Goal: Information Seeking & Learning: Learn about a topic

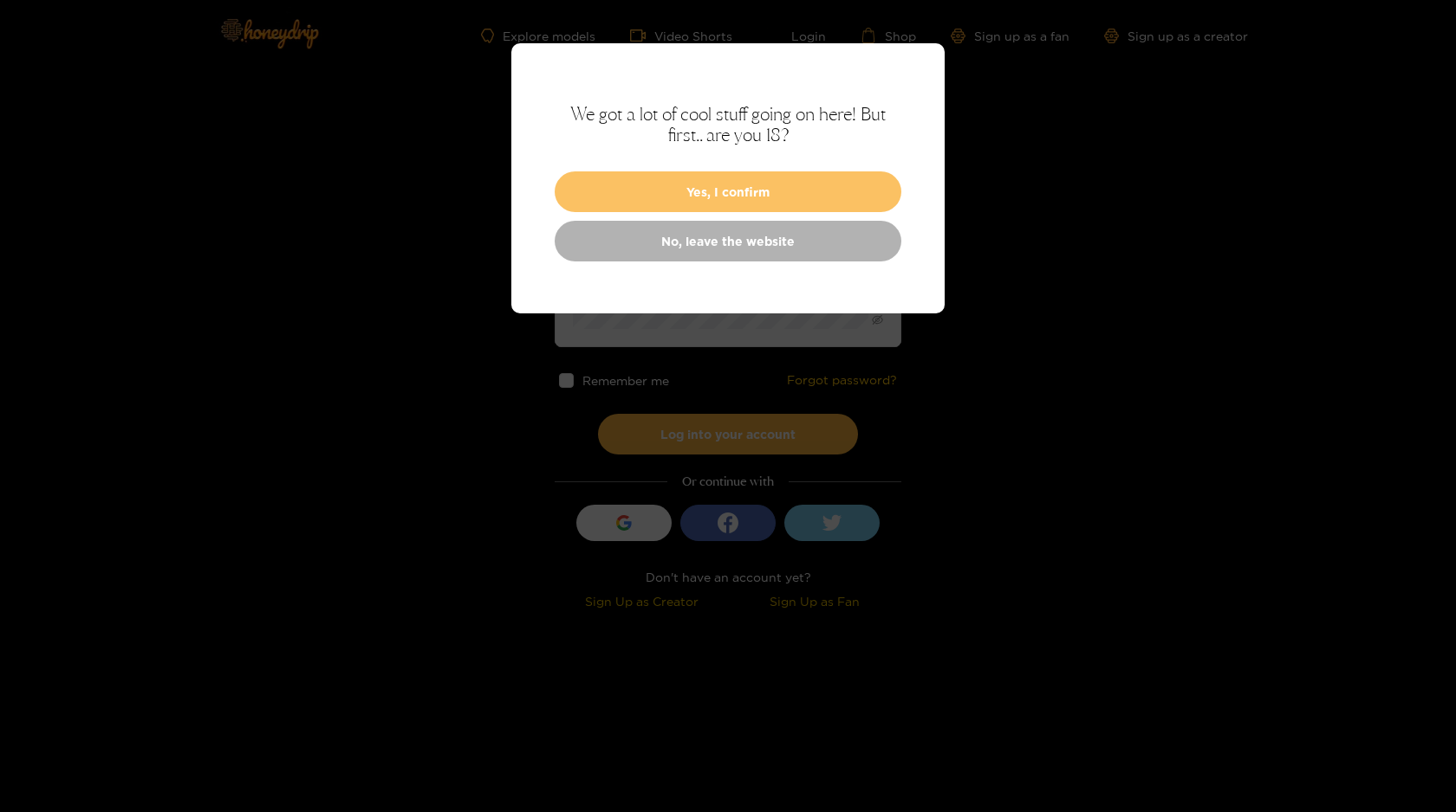
click at [760, 197] on button "Yes, I confirm" at bounding box center [728, 192] width 346 height 41
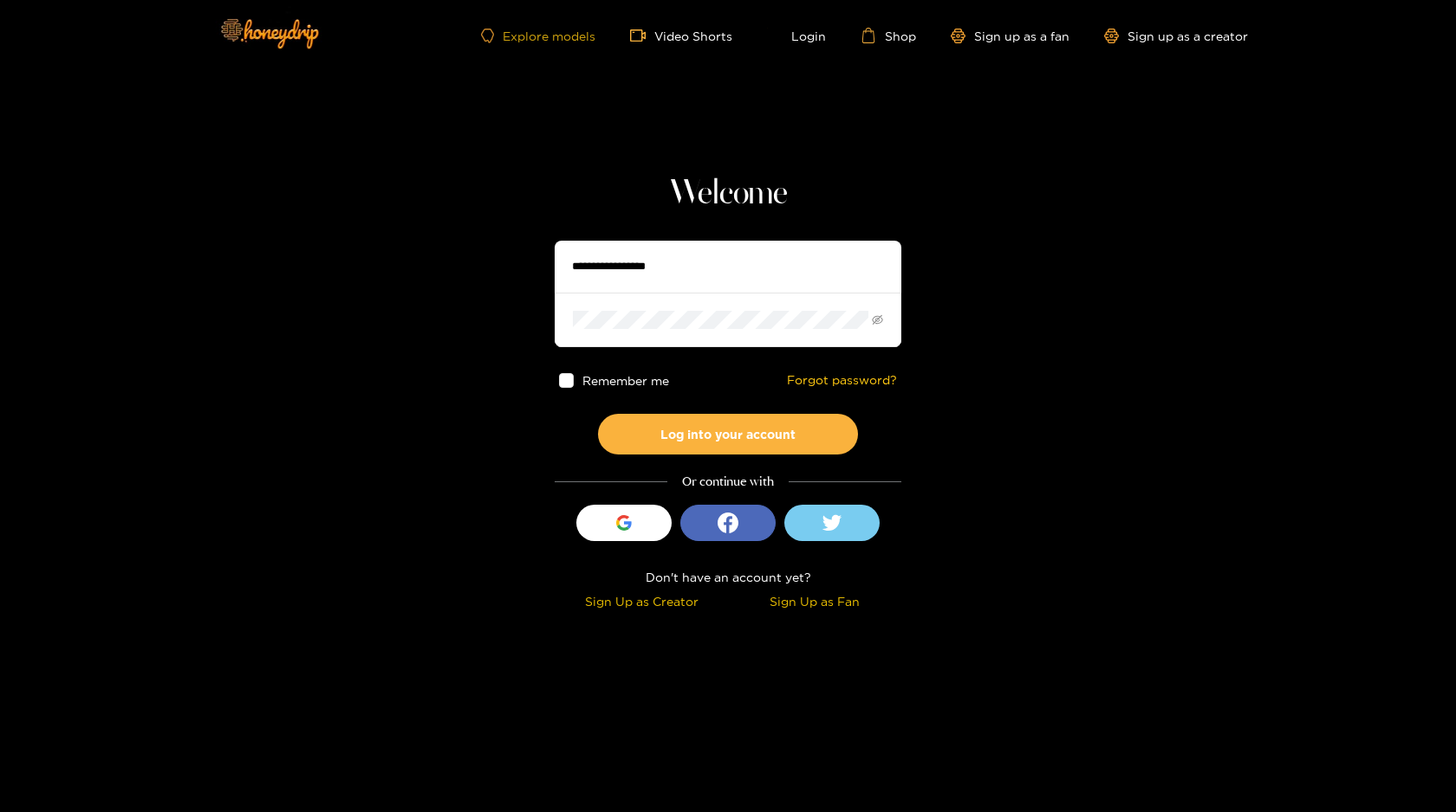
click at [582, 34] on link "Explore models" at bounding box center [538, 35] width 115 height 15
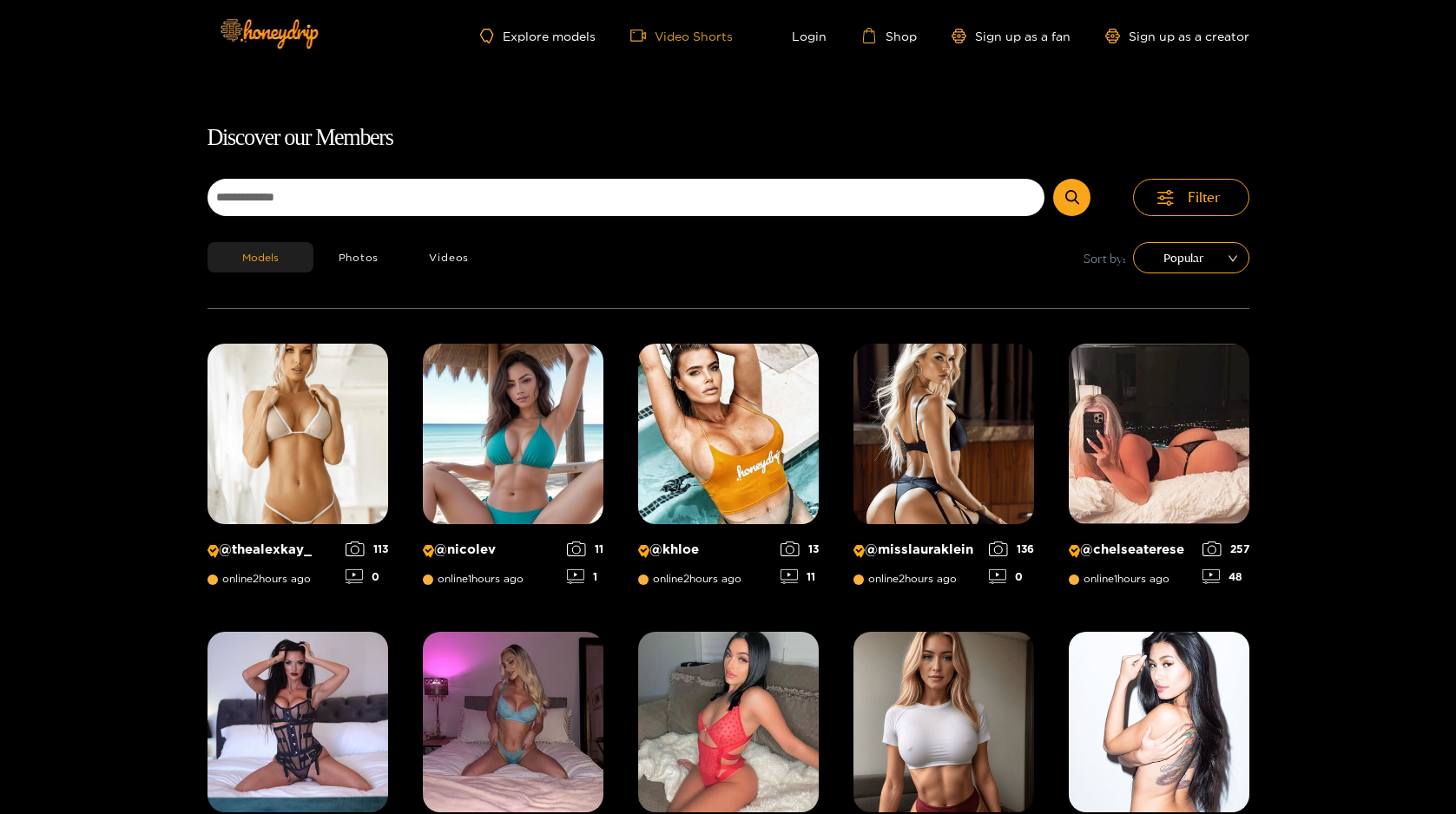
click at [666, 35] on link "Video Shorts" at bounding box center [681, 36] width 102 height 16
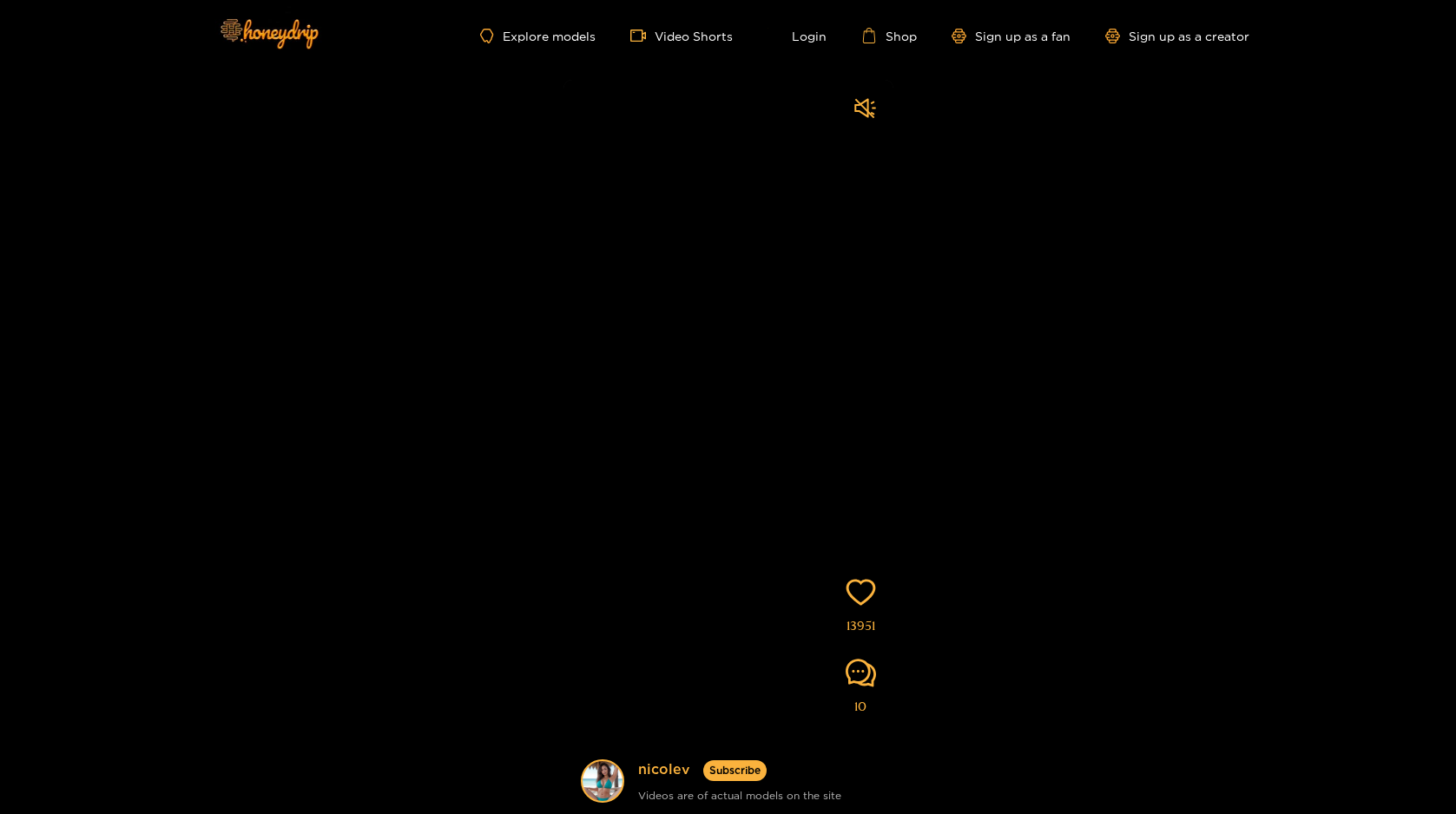
click at [868, 119] on div at bounding box center [865, 109] width 21 height 26
click at [677, 37] on link "Video Shorts" at bounding box center [681, 36] width 102 height 16
click at [571, 33] on link "Explore models" at bounding box center [537, 36] width 115 height 15
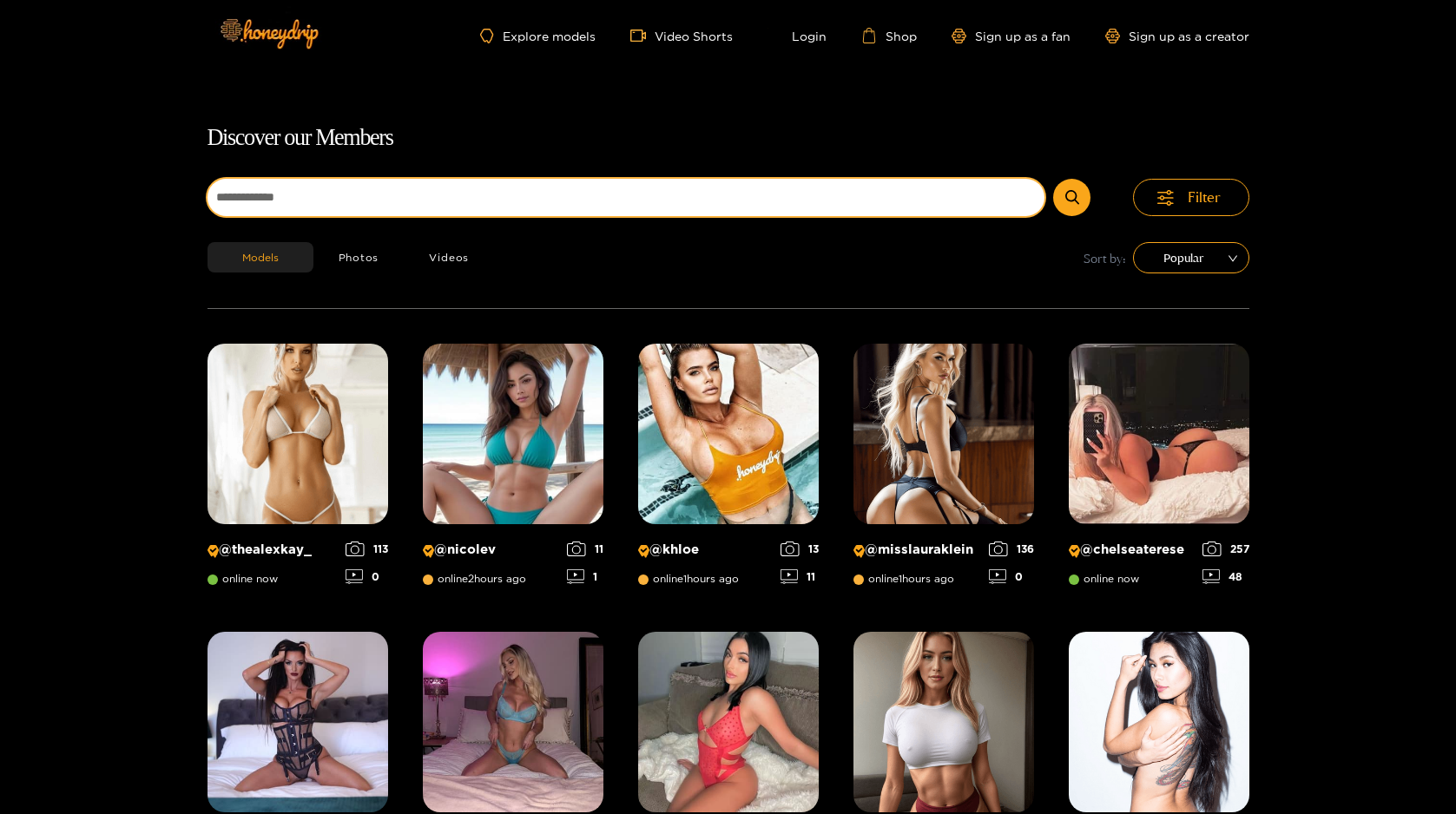
click at [518, 205] on input at bounding box center [626, 197] width 838 height 37
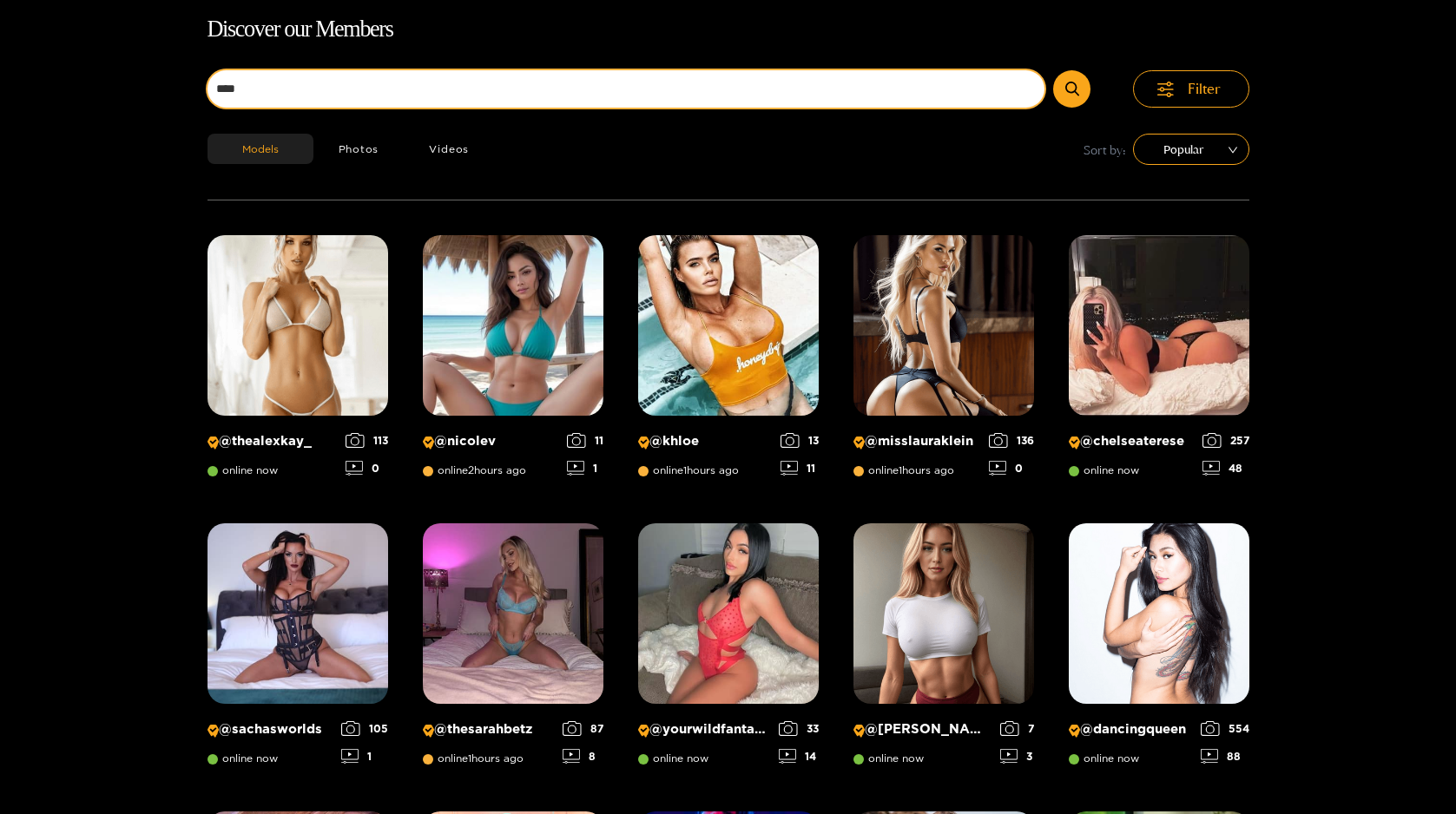
scroll to position [111, 0]
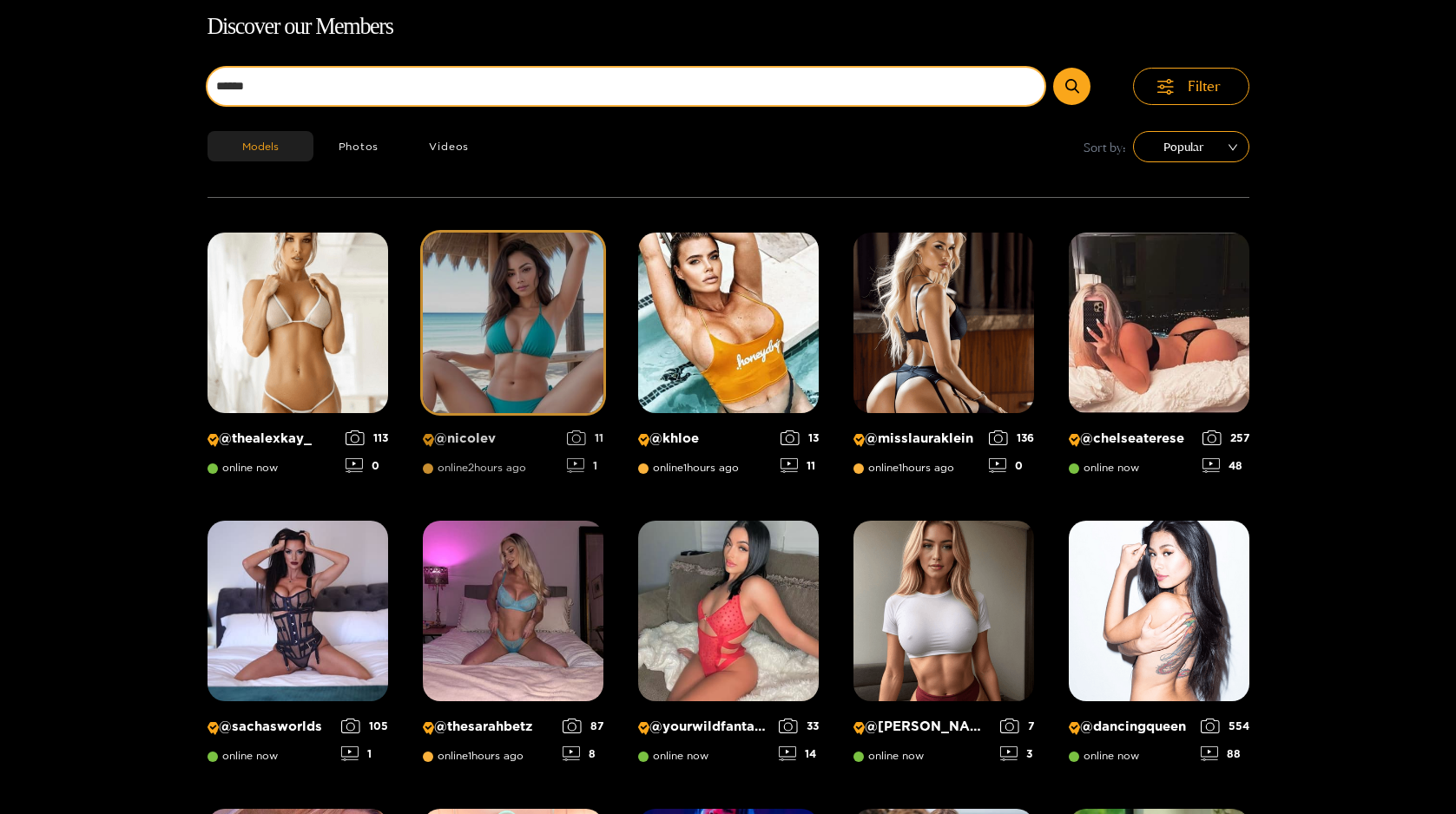
click at [1053, 68] on button "submit" at bounding box center [1072, 86] width 37 height 37
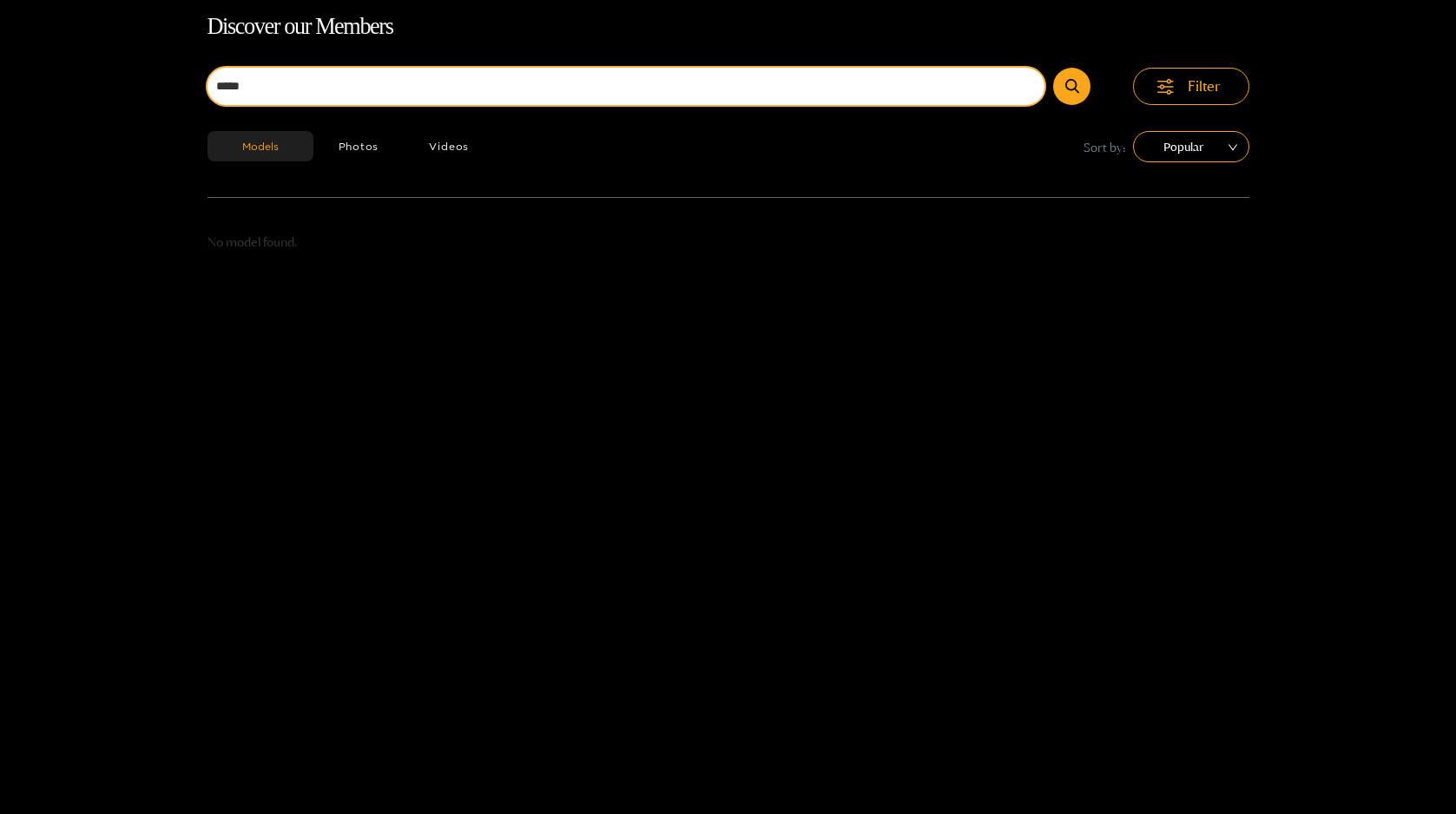
click at [1053, 68] on button "submit" at bounding box center [1072, 86] width 37 height 37
type input "*"
click at [1053, 68] on button "submit" at bounding box center [1072, 86] width 37 height 37
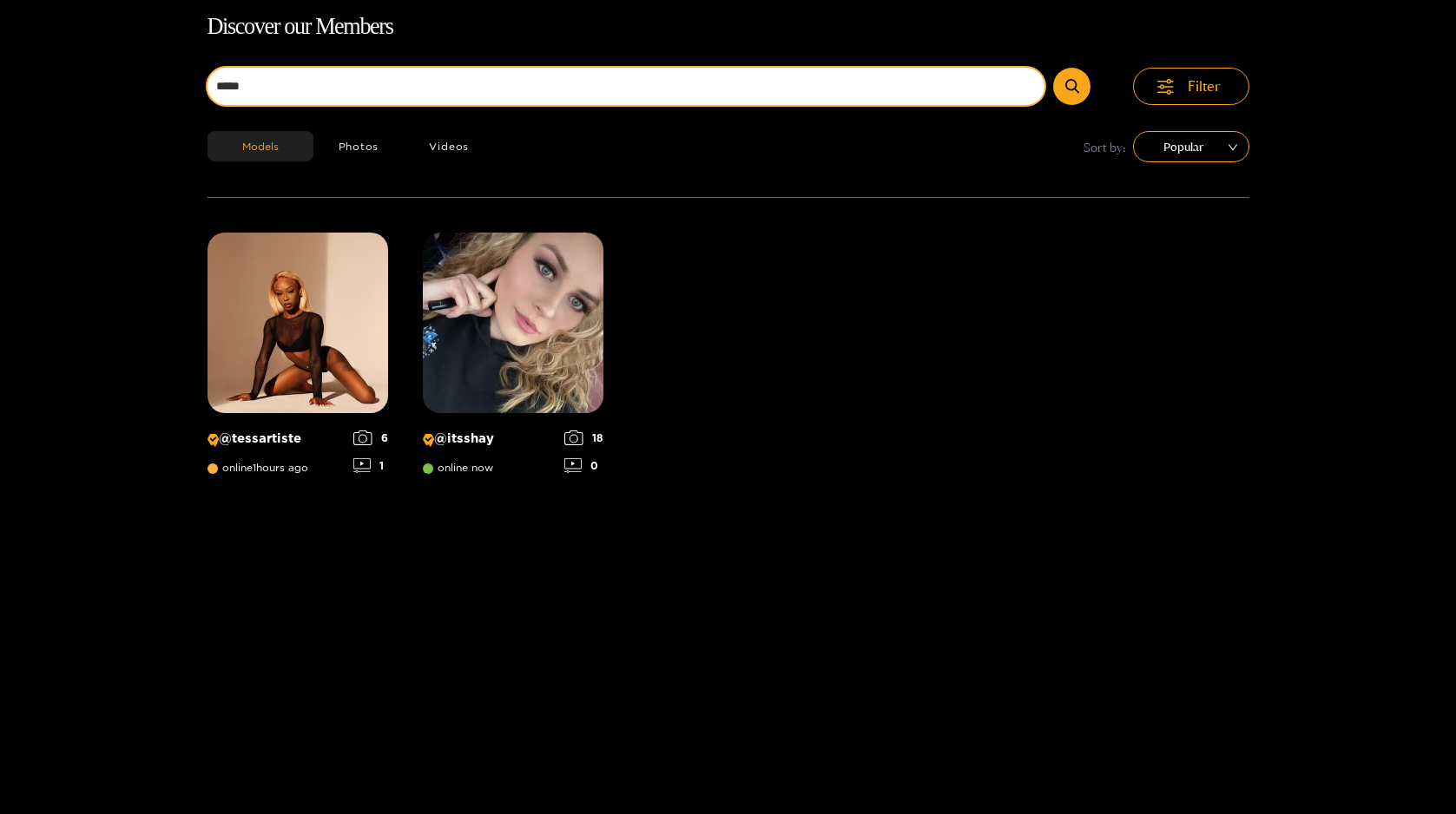
click at [351, 77] on input "*****" at bounding box center [626, 86] width 838 height 37
type input "***"
click at [1053, 68] on button "submit" at bounding box center [1072, 86] width 37 height 37
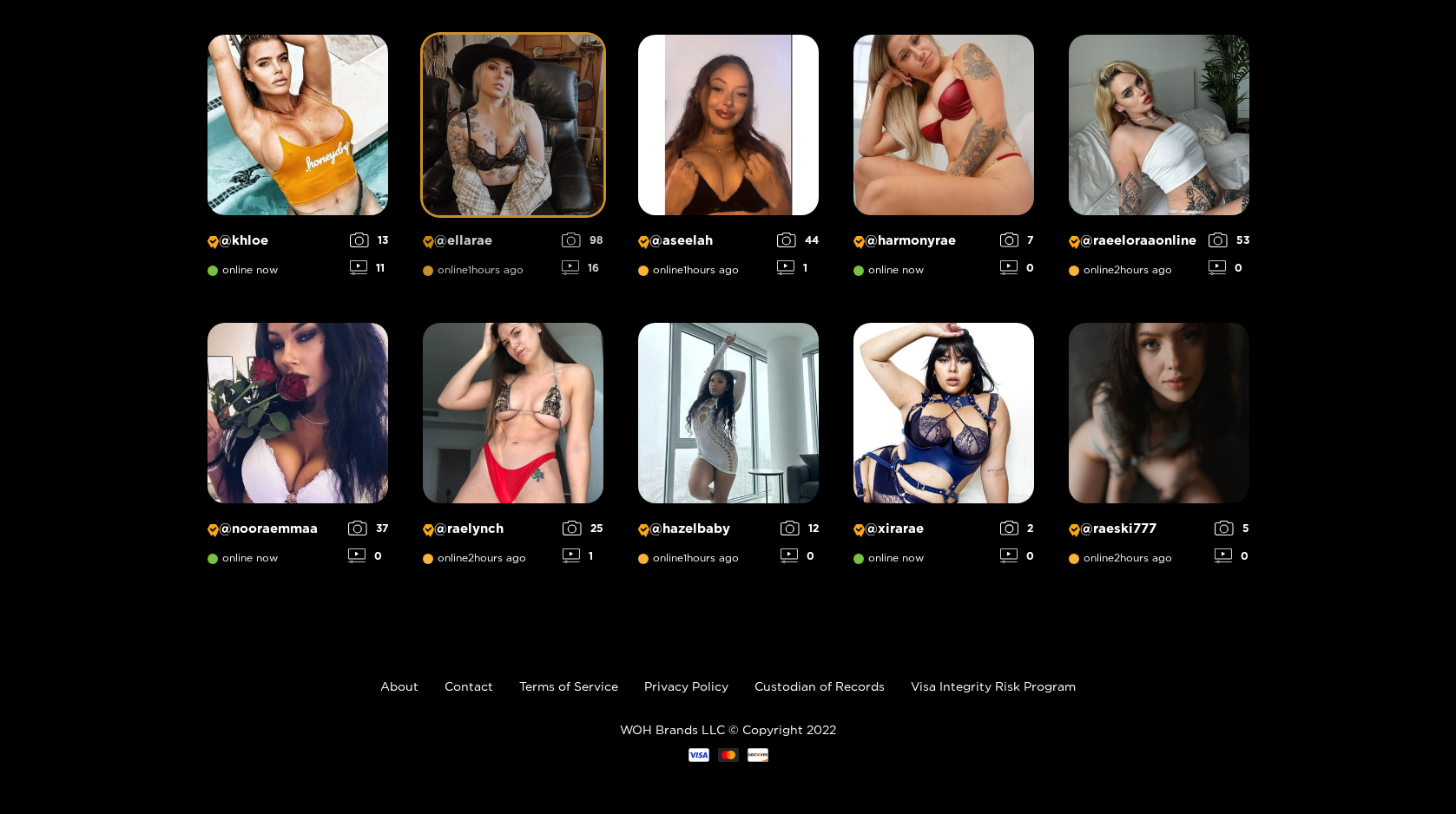
scroll to position [0, 0]
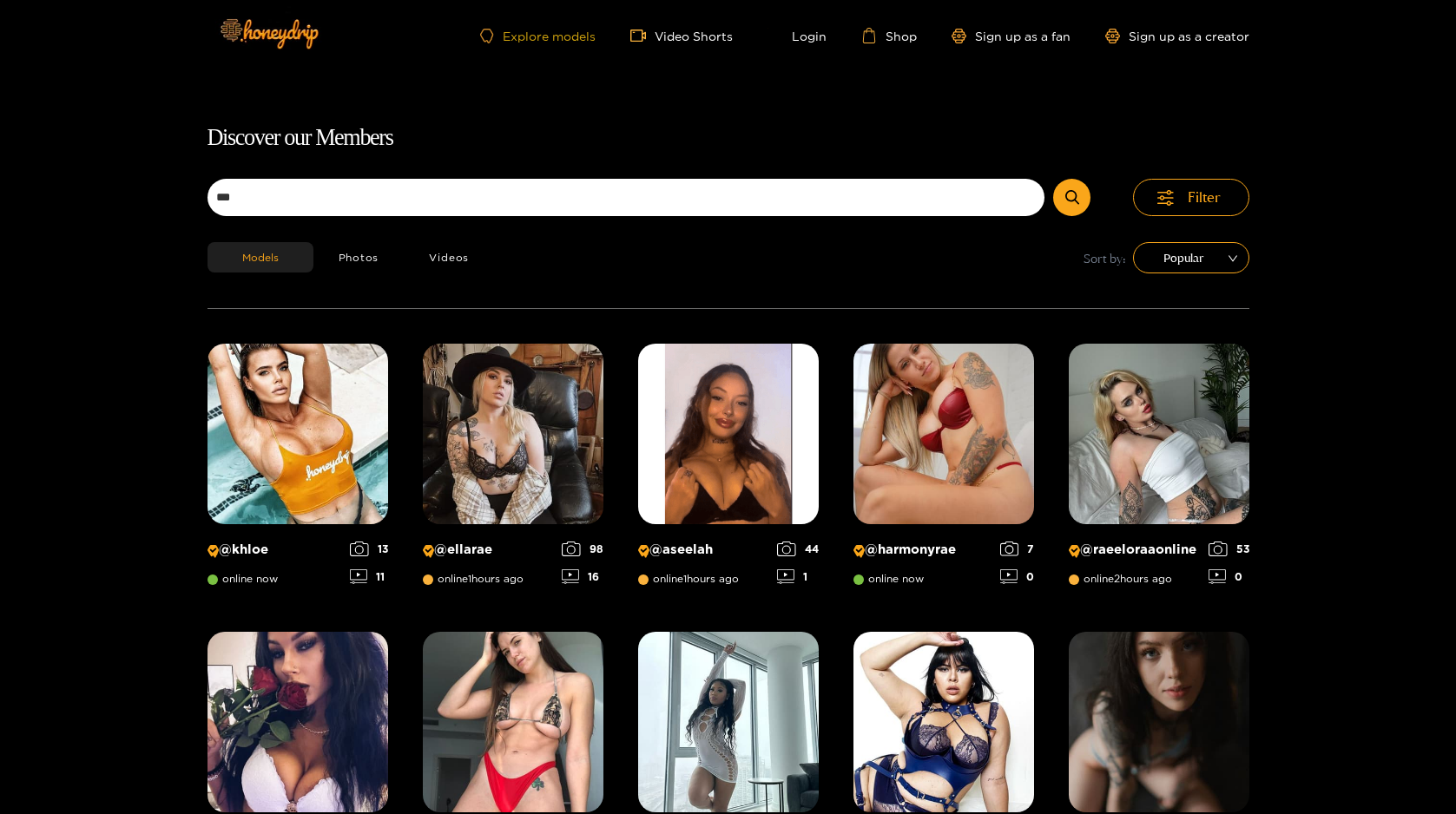
click at [535, 34] on link "Explore models" at bounding box center [537, 36] width 115 height 15
click at [567, 25] on div "Explore models Video Shorts Login Shop Sign up as a fan Sign up as a creator" at bounding box center [728, 36] width 1042 height 71
click at [567, 39] on link "Explore models" at bounding box center [537, 36] width 115 height 15
click at [543, 44] on div "Explore models Video Shorts Login Shop Sign up as a fan Sign up as a creator" at bounding box center [728, 36] width 1042 height 71
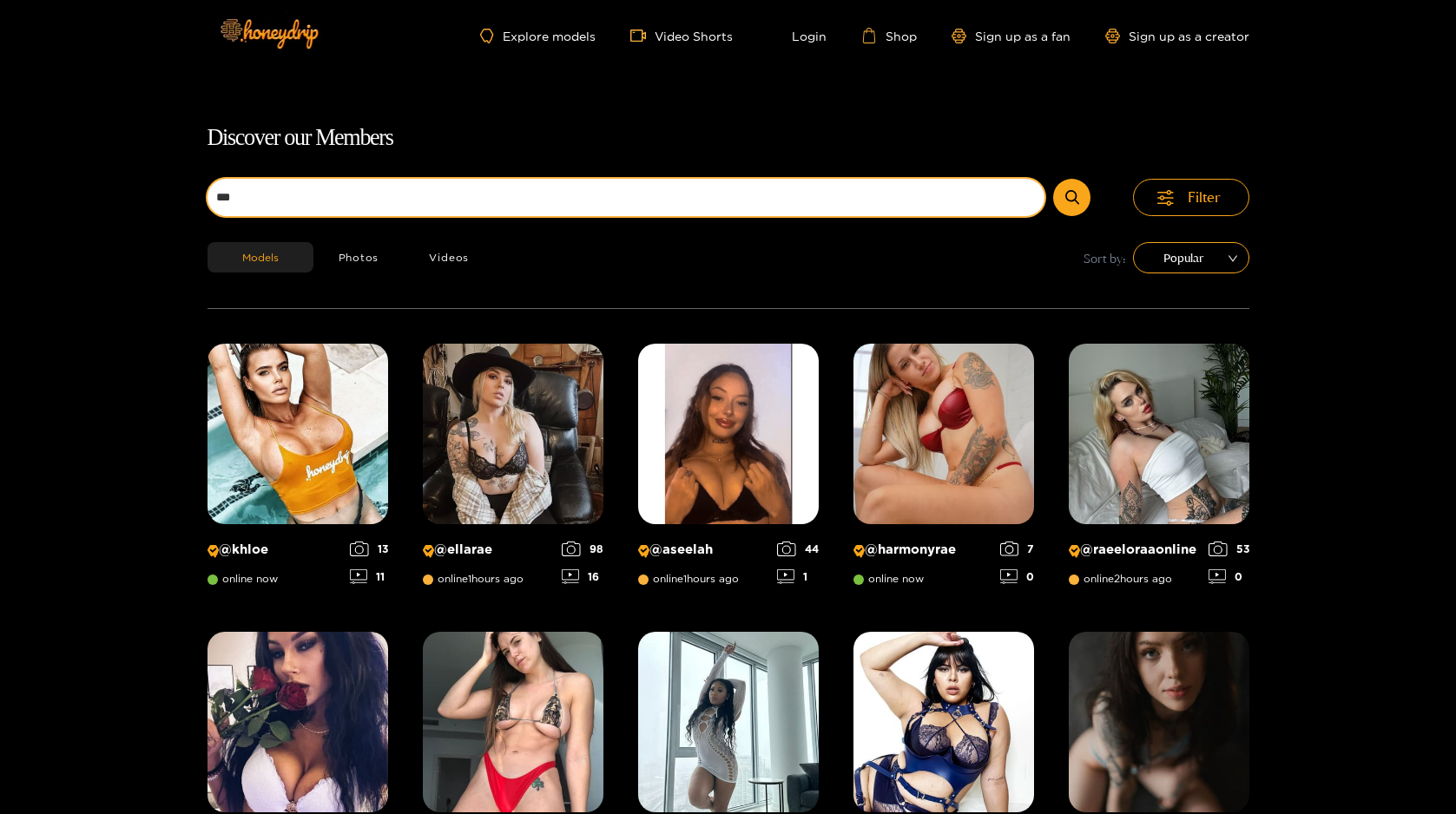
click at [1010, 198] on input "***" at bounding box center [626, 197] width 838 height 37
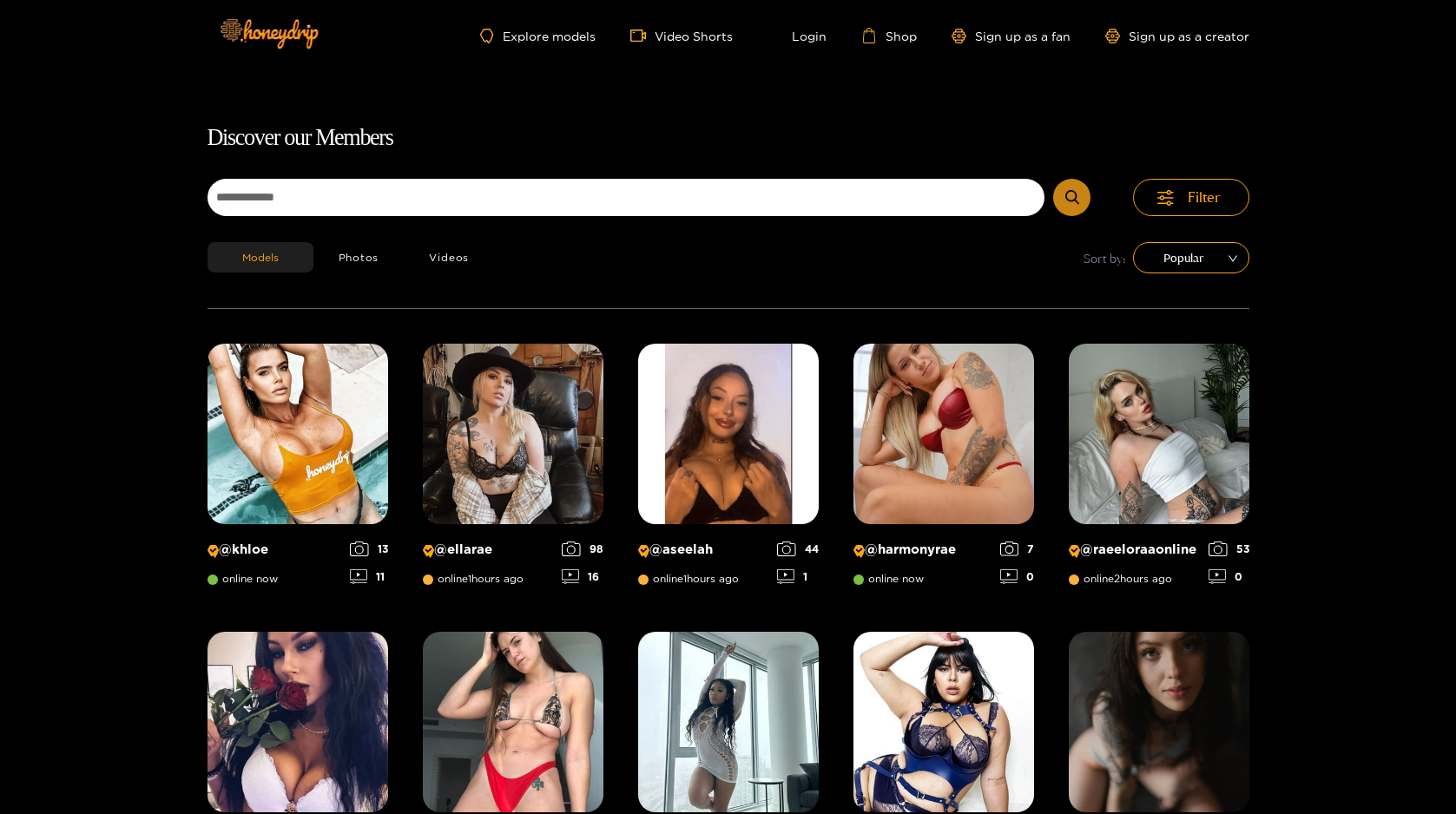
click at [1066, 198] on icon "submit" at bounding box center [1072, 197] width 14 height 15
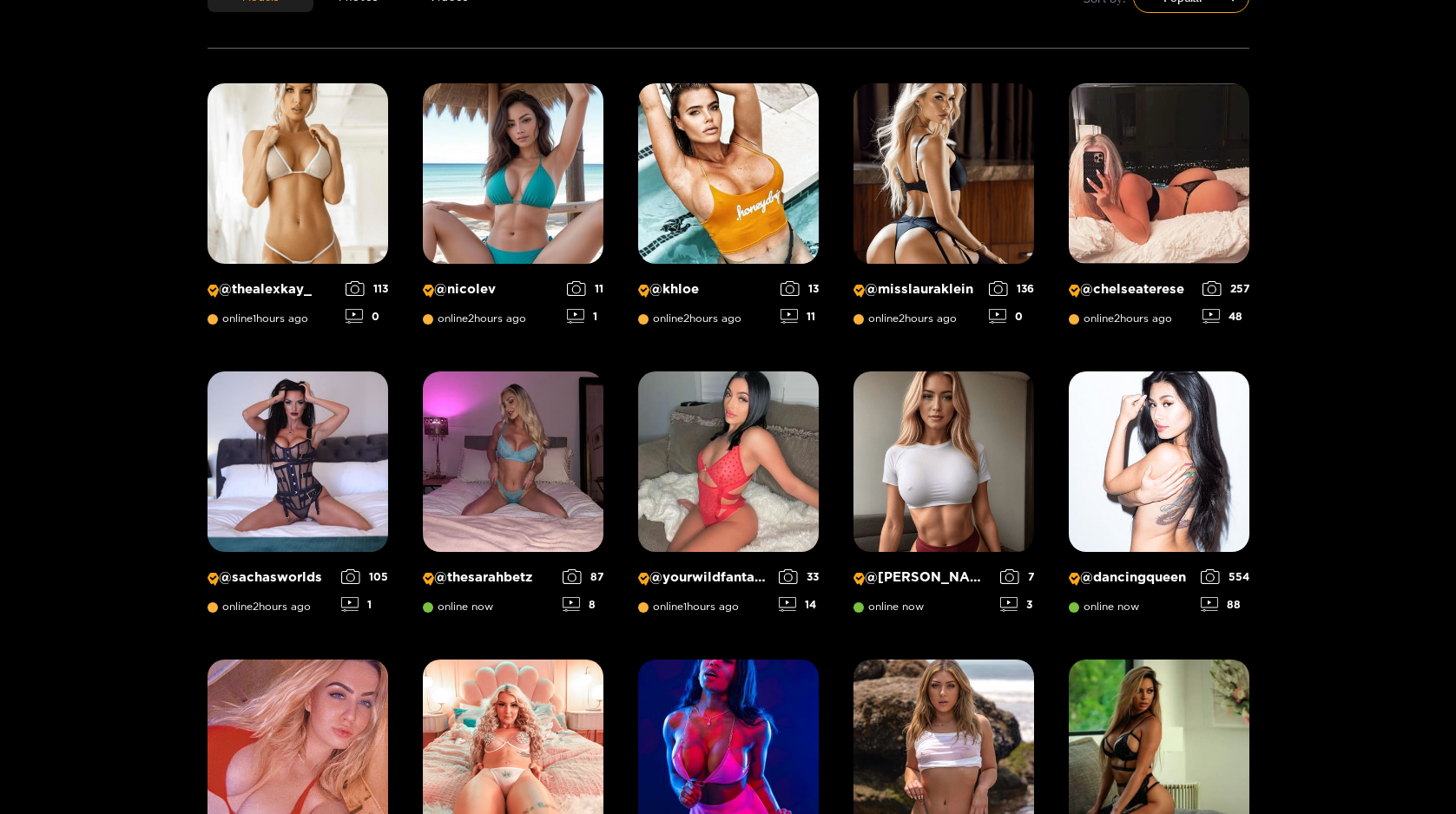
scroll to position [814, 0]
